Goal: Check status: Check status

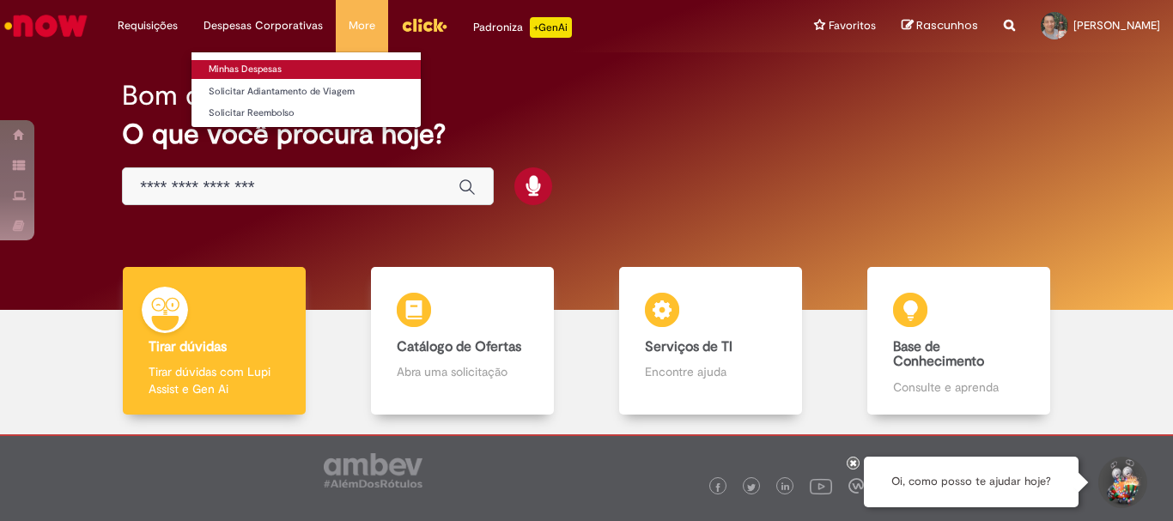
click at [244, 70] on link "Minhas Despesas" at bounding box center [305, 69] width 229 height 19
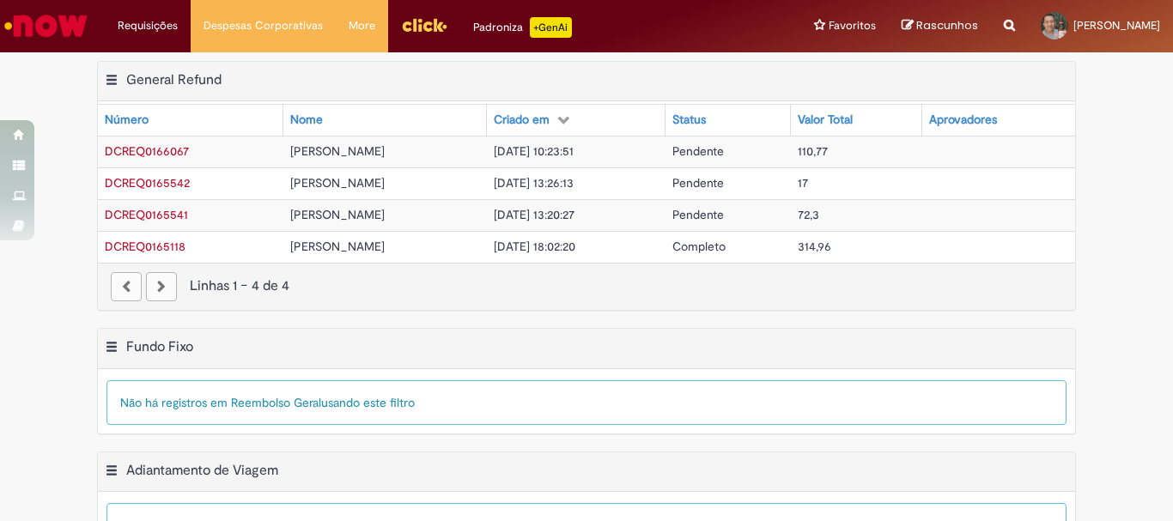
click at [149, 295] on div "paginação" at bounding box center [161, 286] width 31 height 29
click at [149, 293] on div "paginação" at bounding box center [161, 286] width 31 height 29
click at [155, 285] on div "paginação" at bounding box center [161, 286] width 31 height 29
click at [129, 286] on div "paginação" at bounding box center [126, 286] width 31 height 29
click at [121, 288] on div "paginação" at bounding box center [126, 286] width 31 height 29
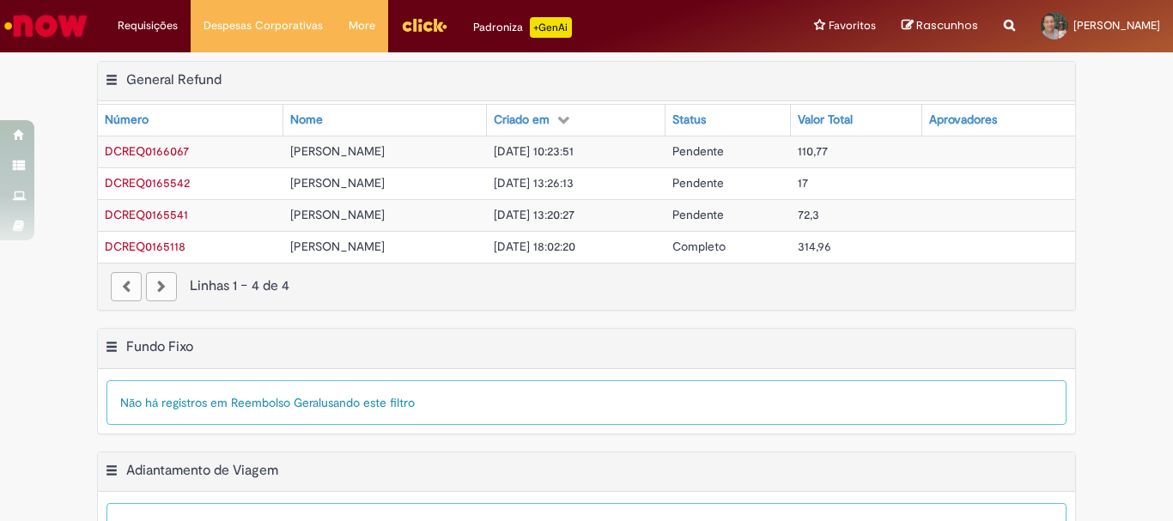
click at [167, 150] on span "DCREQ0166067" at bounding box center [147, 150] width 84 height 15
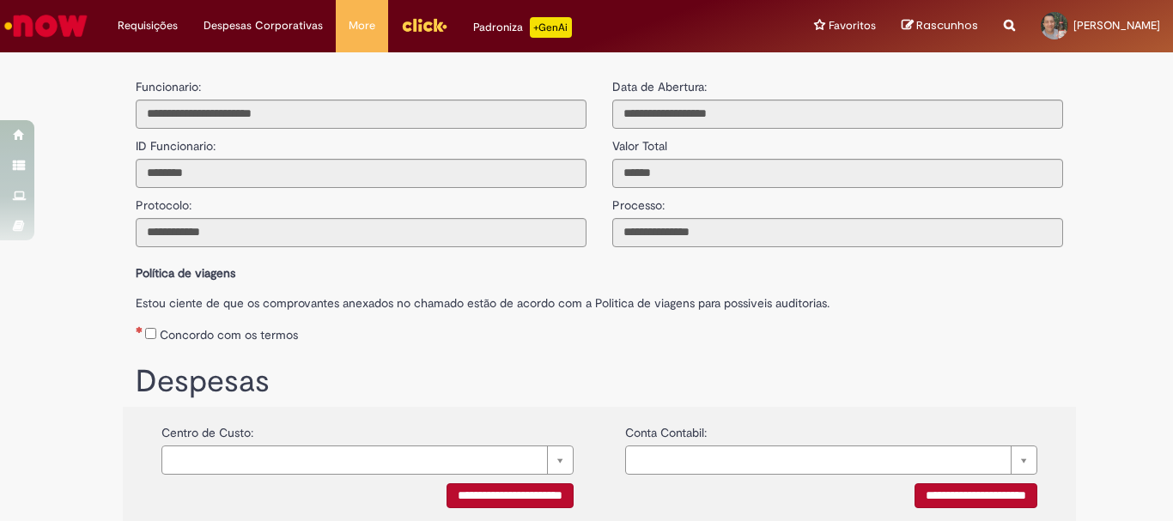
click at [415, 25] on img "Menu Cabeçalho" at bounding box center [424, 25] width 46 height 26
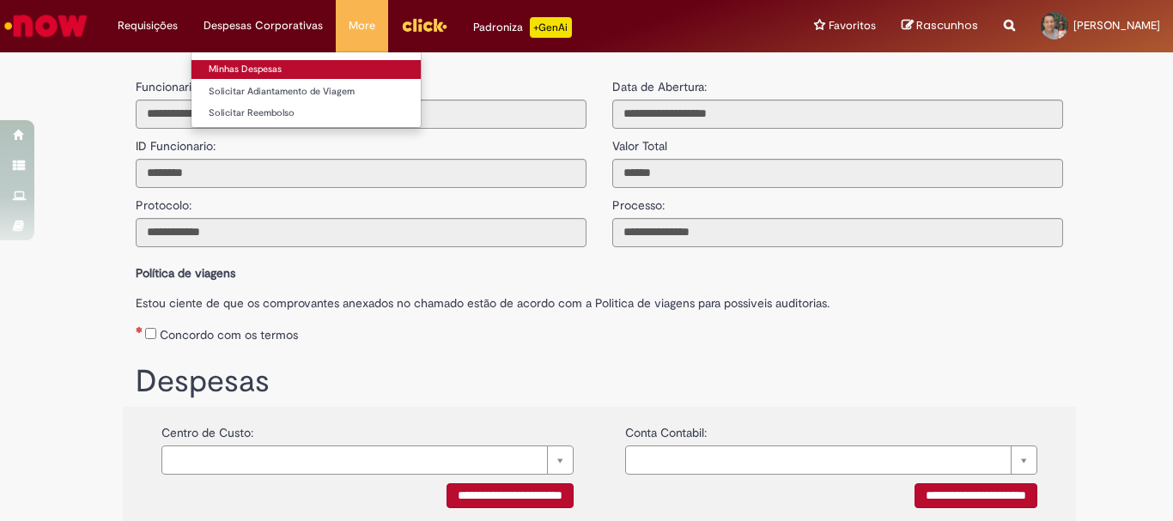
click at [238, 68] on link "Minhas Despesas" at bounding box center [305, 69] width 229 height 19
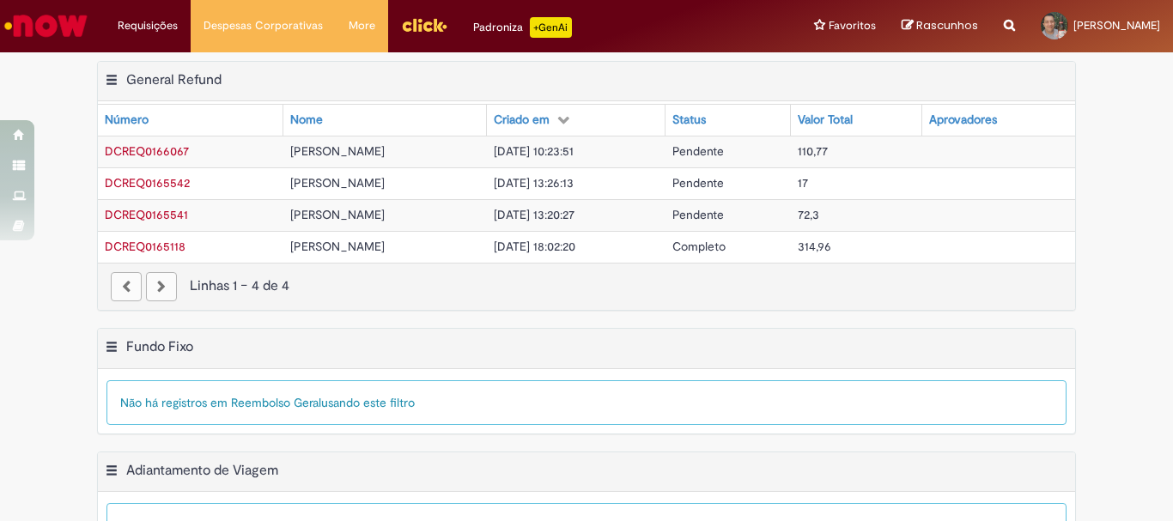
click at [976, 116] on div "Aprovadores" at bounding box center [963, 120] width 68 height 17
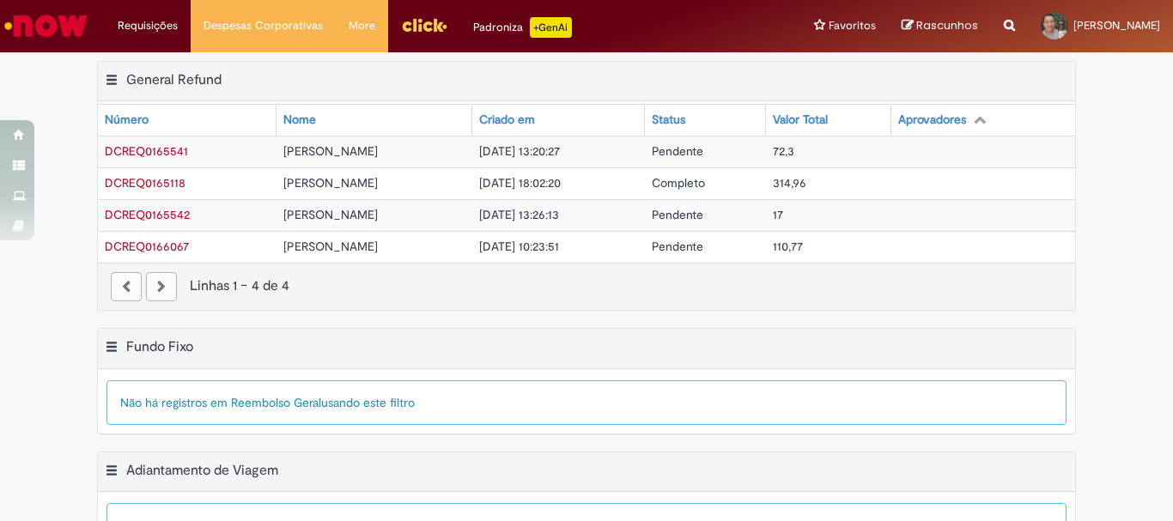
click at [966, 116] on div "Aprovadores" at bounding box center [932, 120] width 68 height 17
click at [985, 120] on icon at bounding box center [979, 119] width 12 height 12
